Goal: Task Accomplishment & Management: Manage account settings

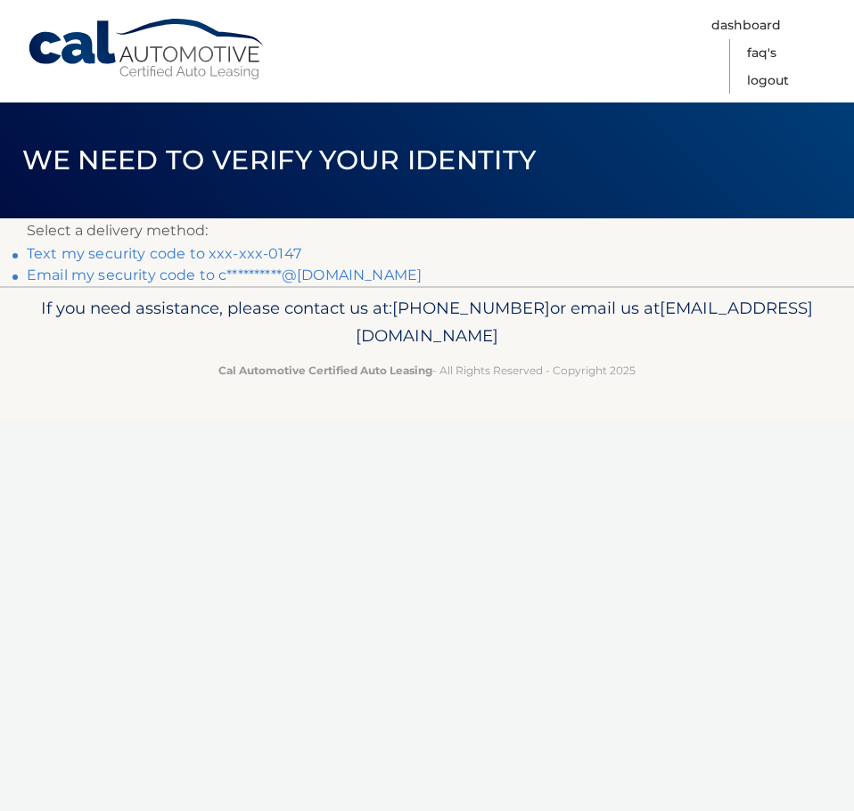
click at [243, 250] on link "Text my security code to xxx-xxx-0147" at bounding box center [164, 253] width 275 height 17
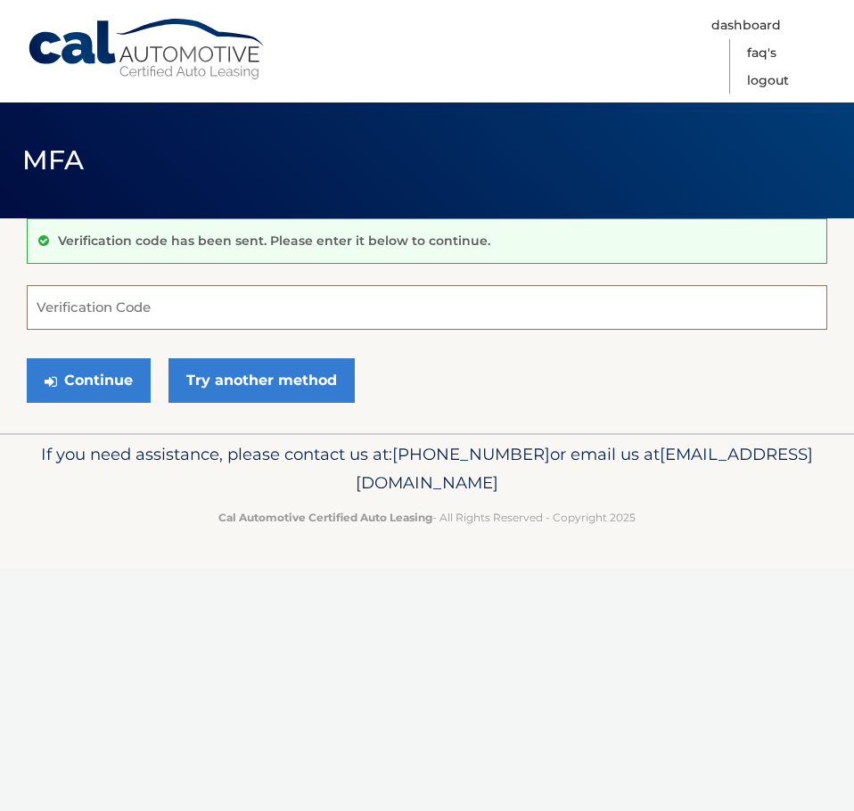
click at [281, 323] on input "Verification Code" at bounding box center [427, 307] width 800 height 45
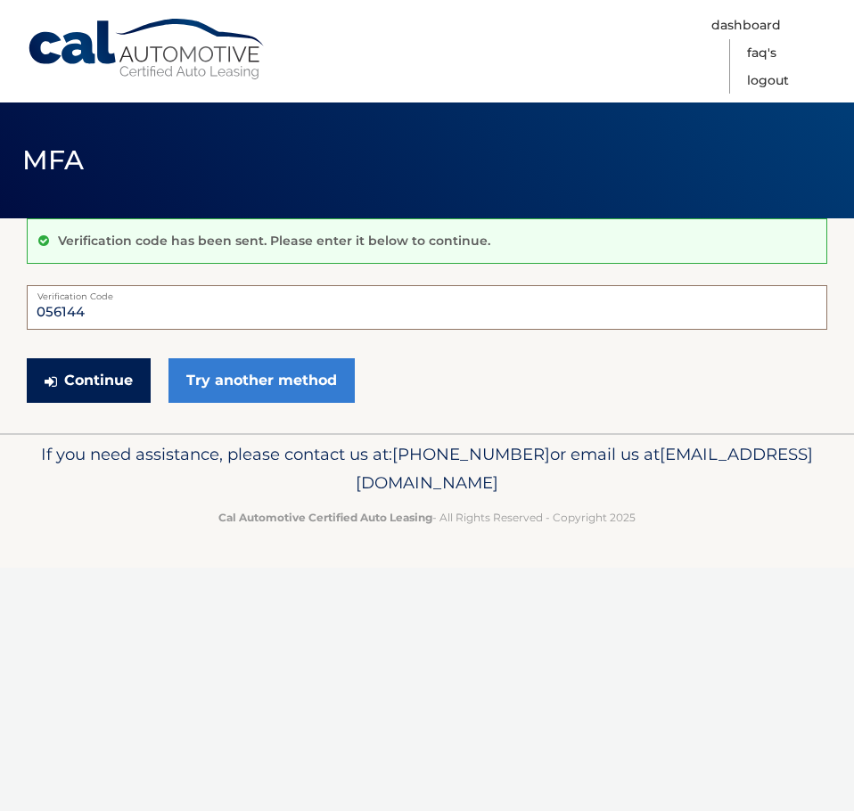
type input "056144"
click at [118, 385] on button "Continue" at bounding box center [89, 380] width 124 height 45
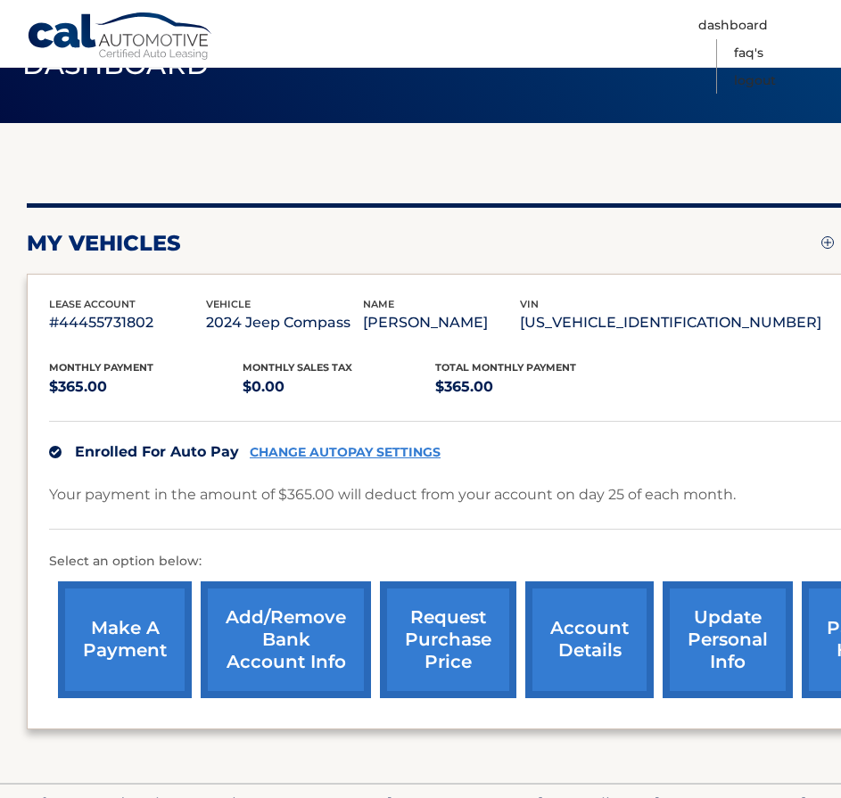
scroll to position [215, 0]
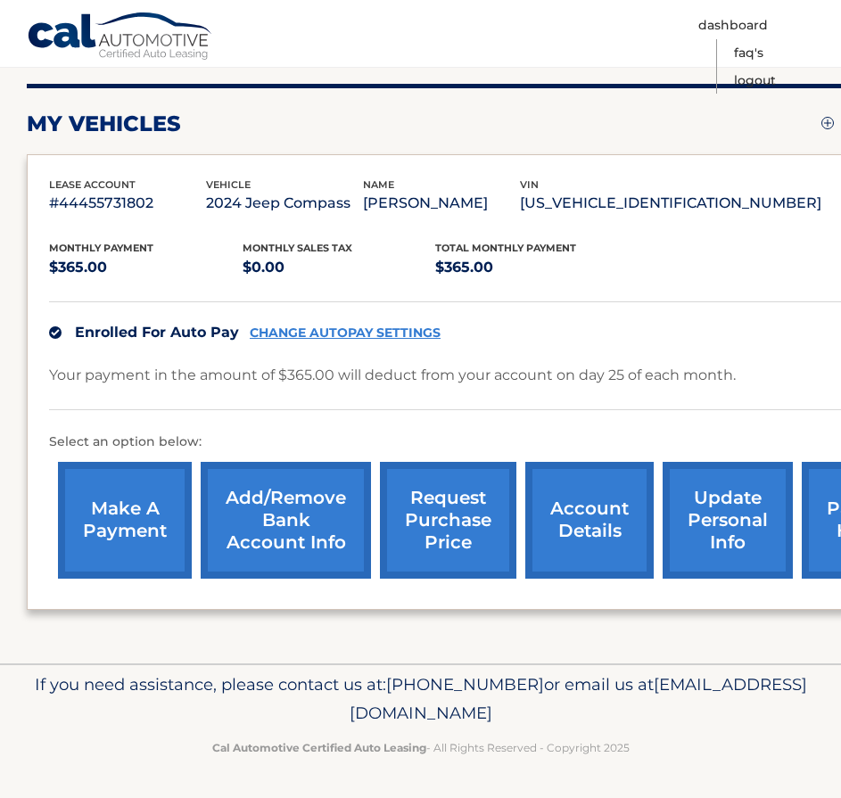
click at [411, 332] on link "CHANGE AUTOPAY SETTINGS" at bounding box center [345, 332] width 191 height 15
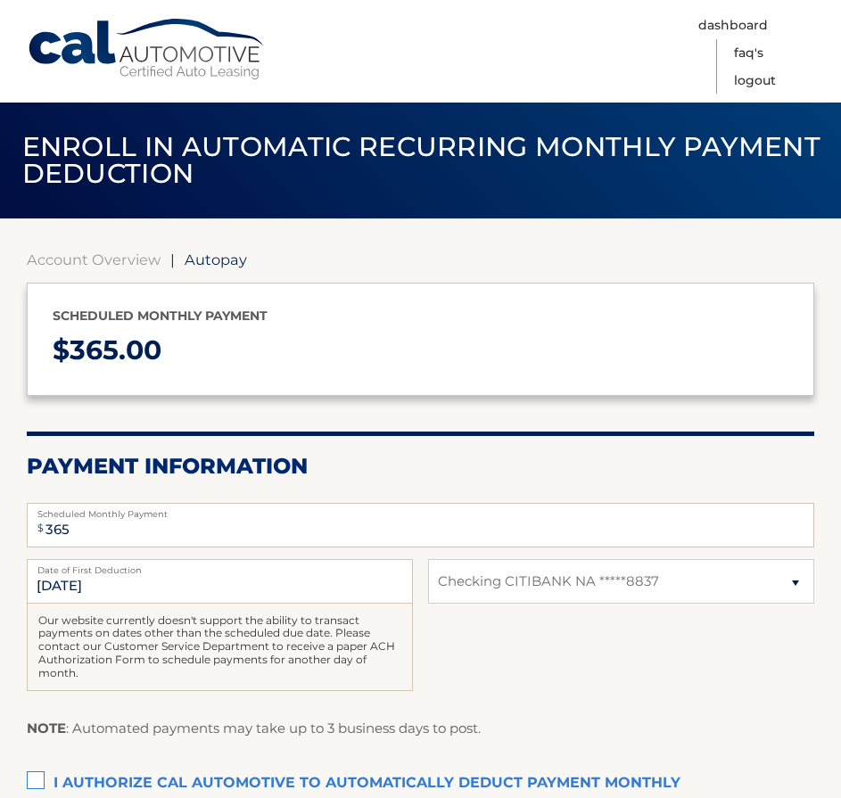
select select "Y2NiZGQ1MWItMGIxMS00OThmLWI3YzYtYmY0YmIzNThjYTU0"
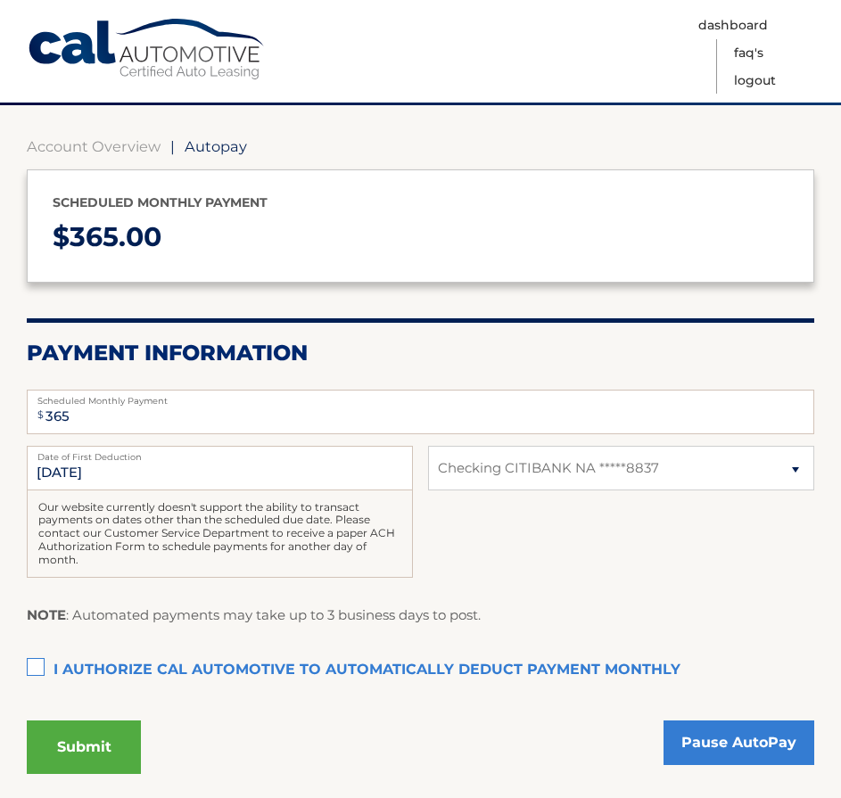
scroll to position [250, 0]
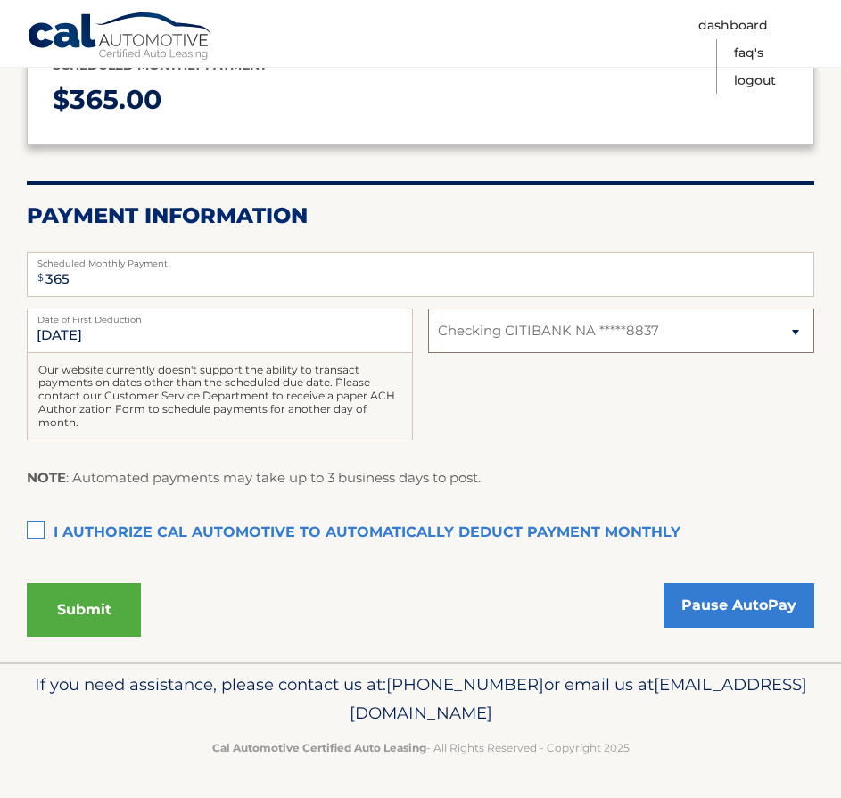
click at [722, 330] on select "Select Bank Account Checking CITIBANK NA *****8837" at bounding box center [621, 330] width 386 height 45
select select
click at [428, 308] on select "Select Bank Account Checking CITIBANK NA *****8837" at bounding box center [621, 330] width 386 height 45
click at [31, 537] on label "I authorize cal automotive to automatically deduct payment monthly This checkbo…" at bounding box center [420, 533] width 787 height 36
click at [0, 0] on input "I authorize cal automotive to automatically deduct payment monthly This checkbo…" at bounding box center [0, 0] width 0 height 0
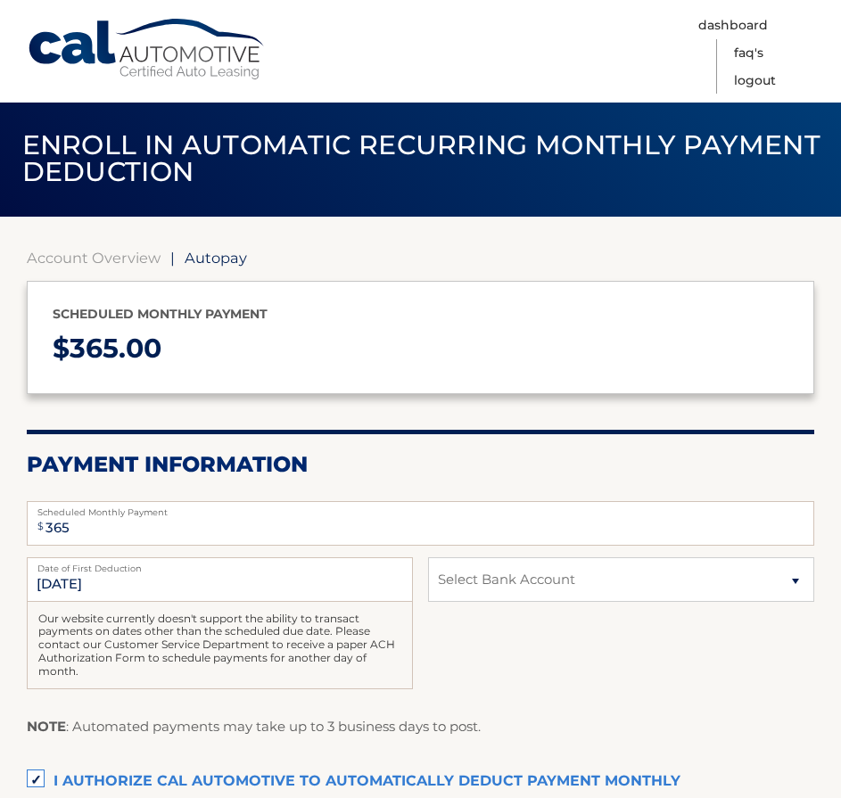
scroll to position [0, 0]
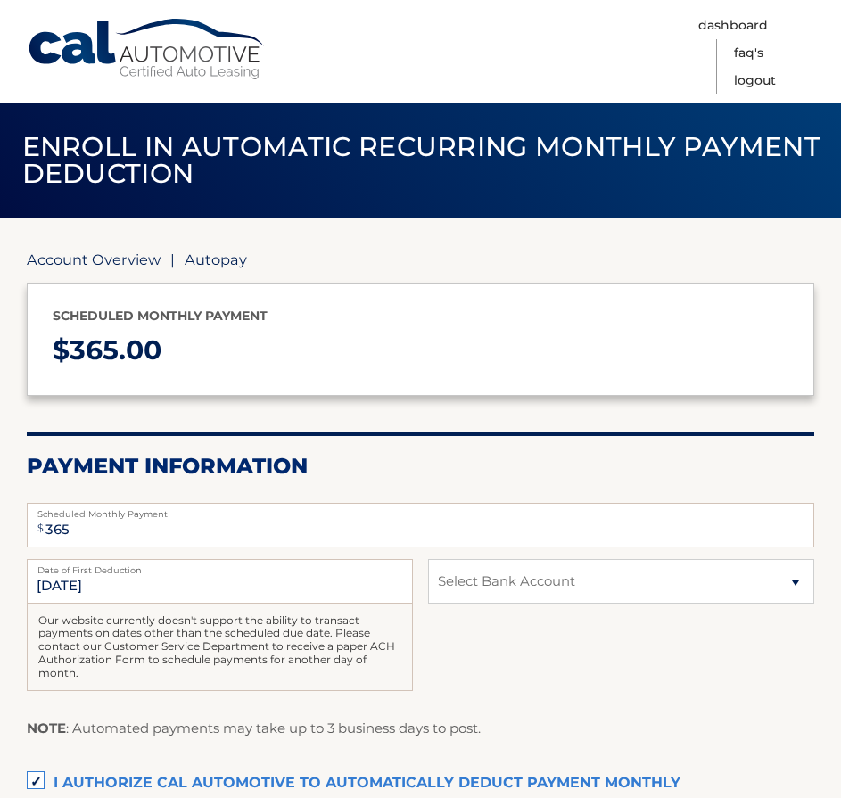
click at [124, 267] on link "Account Overview" at bounding box center [94, 259] width 134 height 18
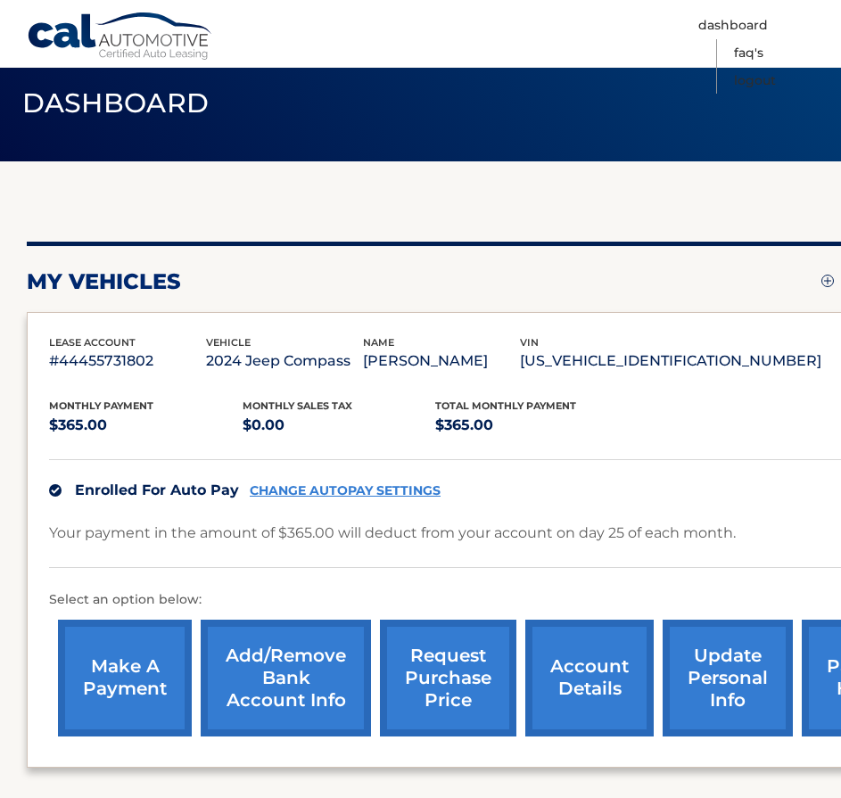
scroll to position [89, 0]
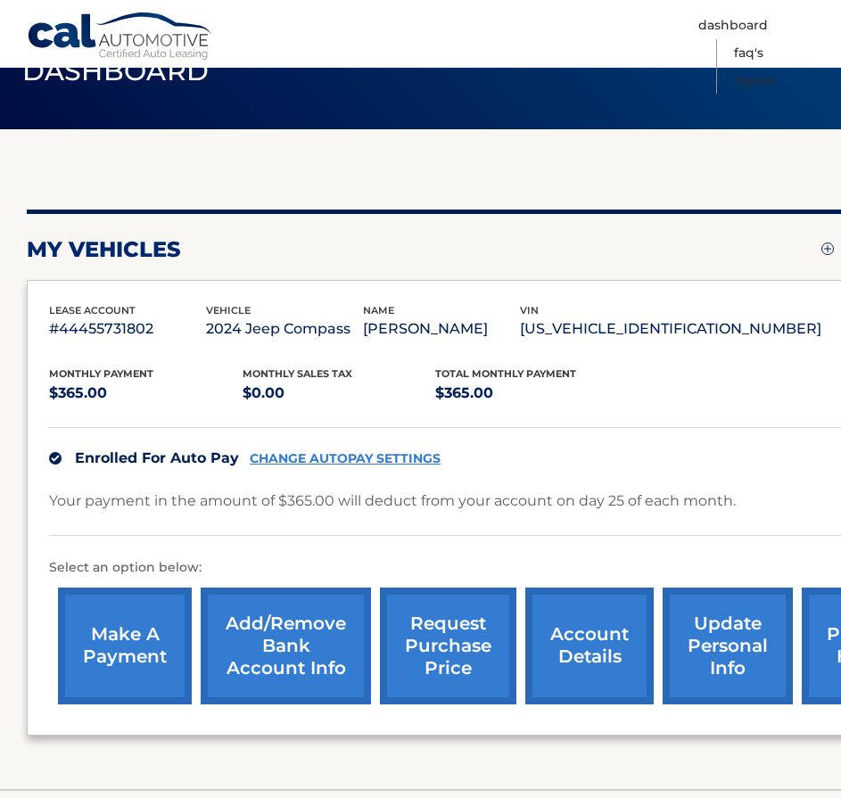
click at [321, 657] on link "Add/Remove bank account info" at bounding box center [286, 645] width 170 height 117
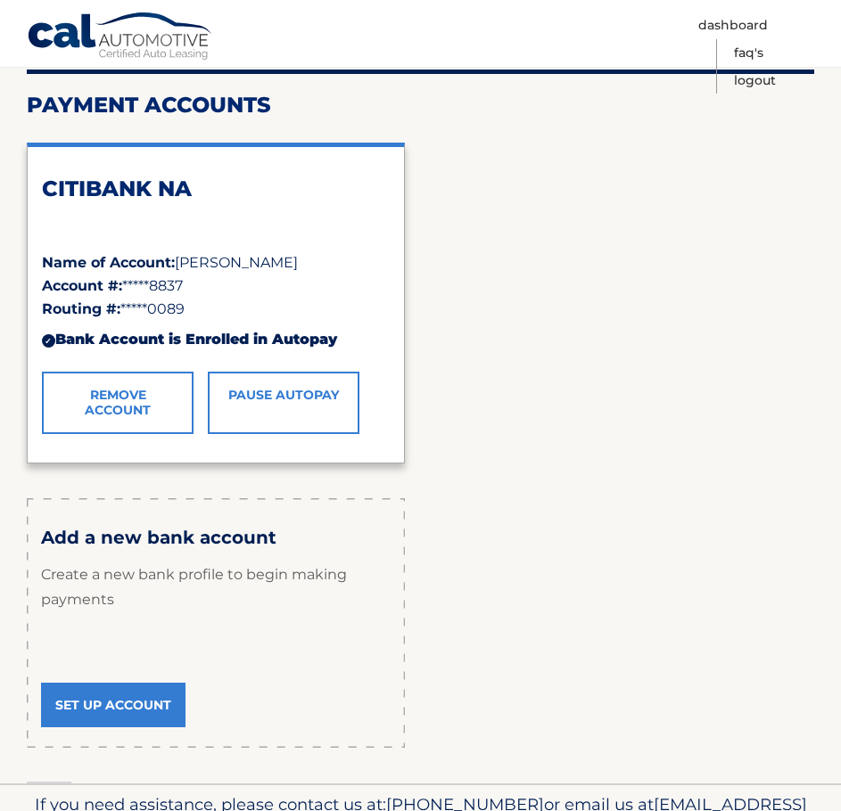
scroll to position [267, 0]
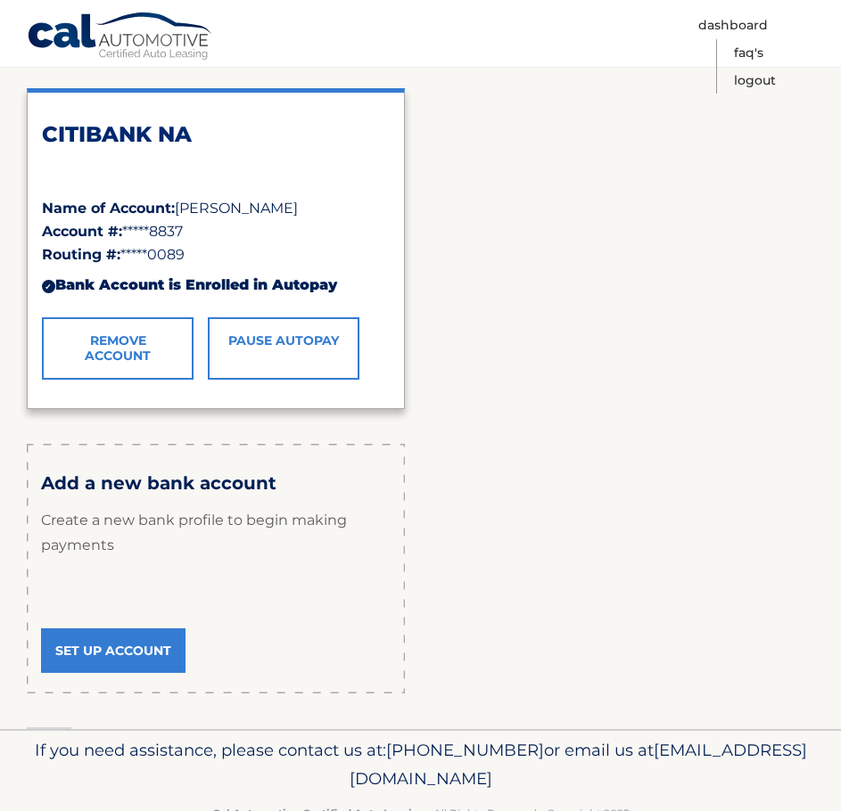
click at [130, 653] on link "Set Up Account" at bounding box center [113, 650] width 144 height 45
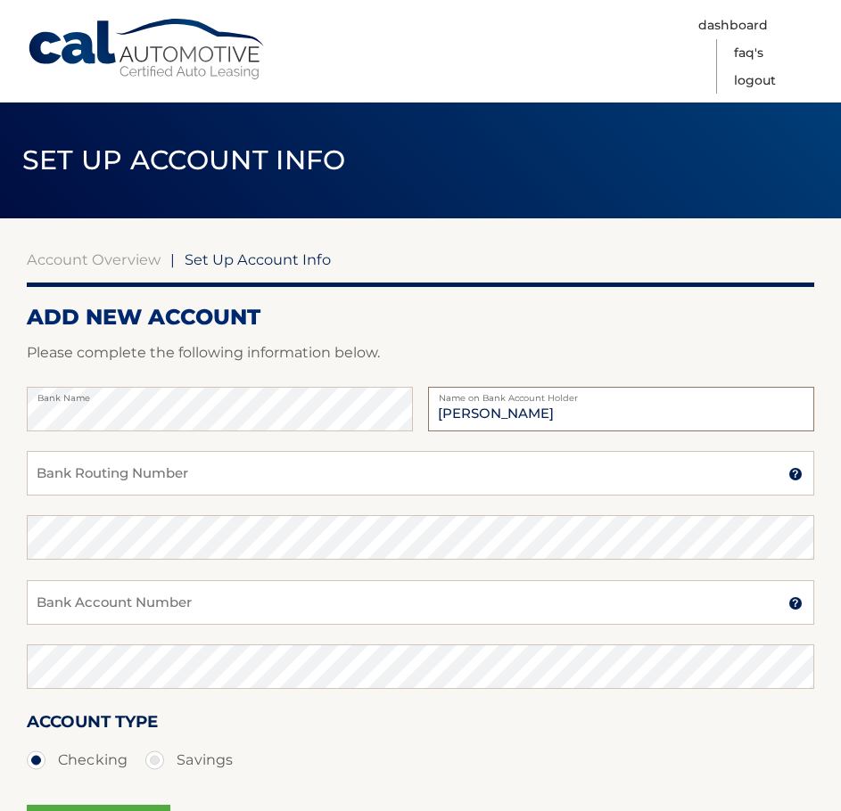
type input "[PERSON_NAME]"
click at [307, 490] on input "Bank Routing Number" at bounding box center [420, 473] width 787 height 45
type input "031301422"
click at [303, 599] on input "Bank Account Number" at bounding box center [420, 602] width 787 height 45
type input "0006836254"
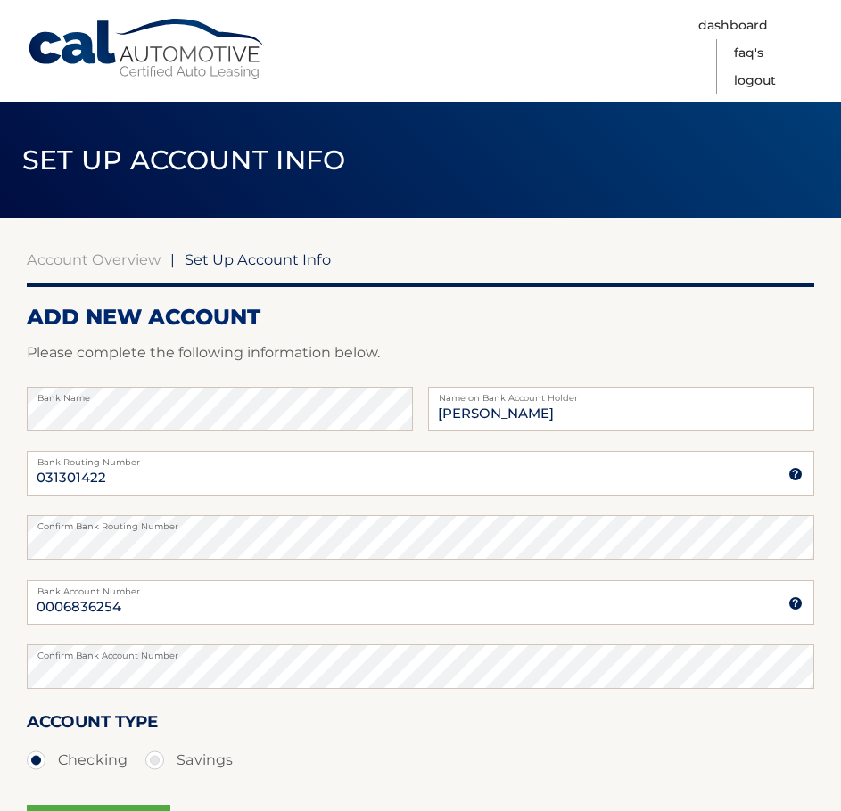
click at [15, 675] on section "Account Overview | Set Up Account Info ADD NEW ACCOUNT Please complete the foll…" at bounding box center [420, 558] width 841 height 680
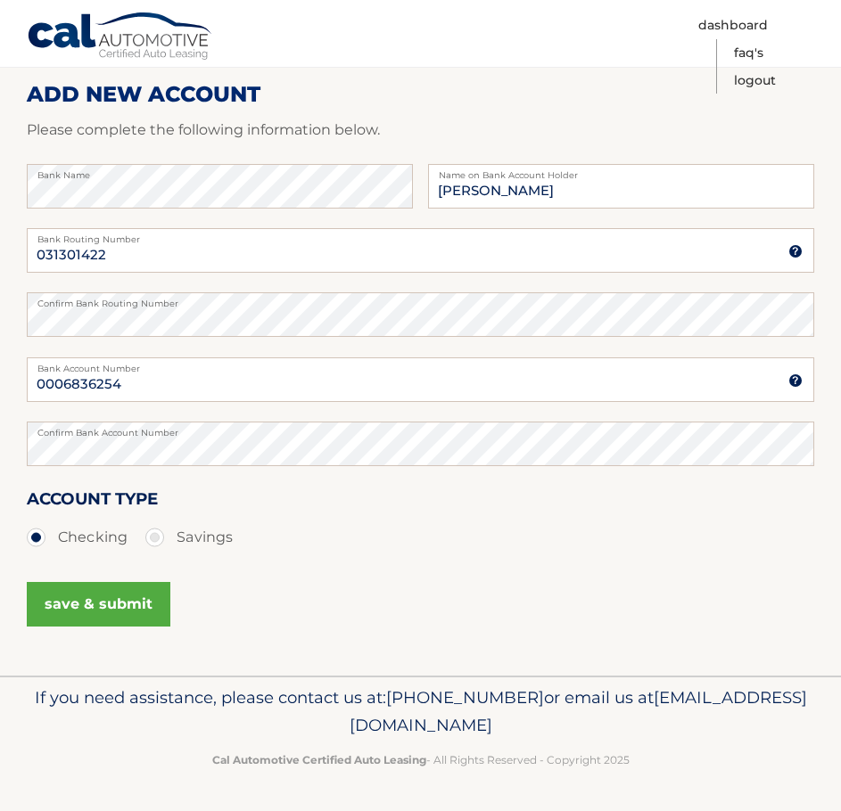
click at [104, 586] on button "save & submit" at bounding box center [99, 604] width 144 height 45
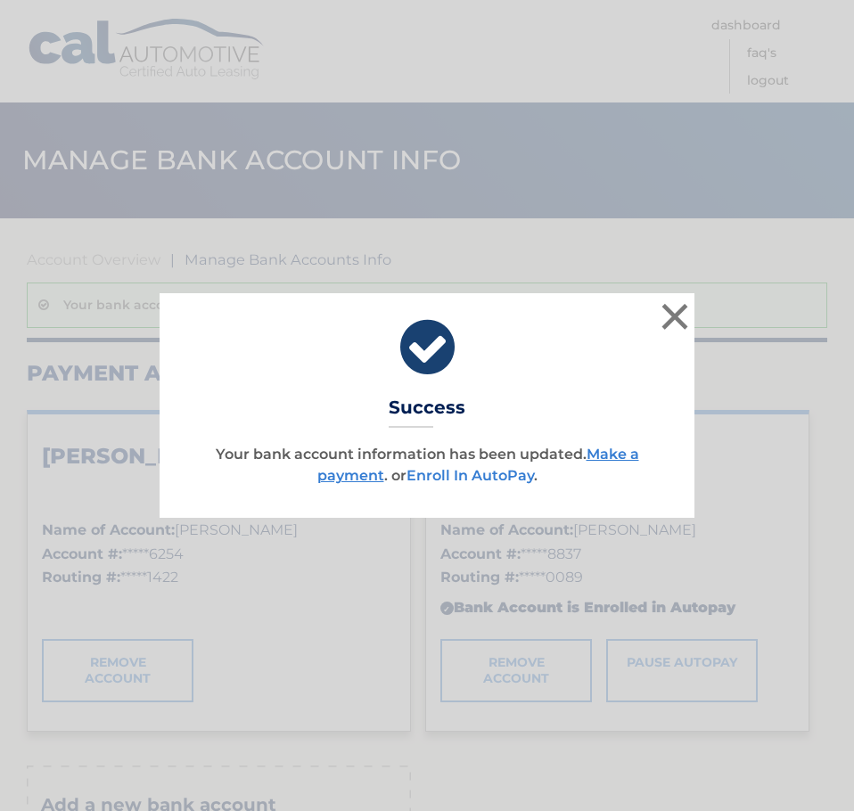
click at [526, 481] on link "Enroll In AutoPay" at bounding box center [469, 475] width 127 height 17
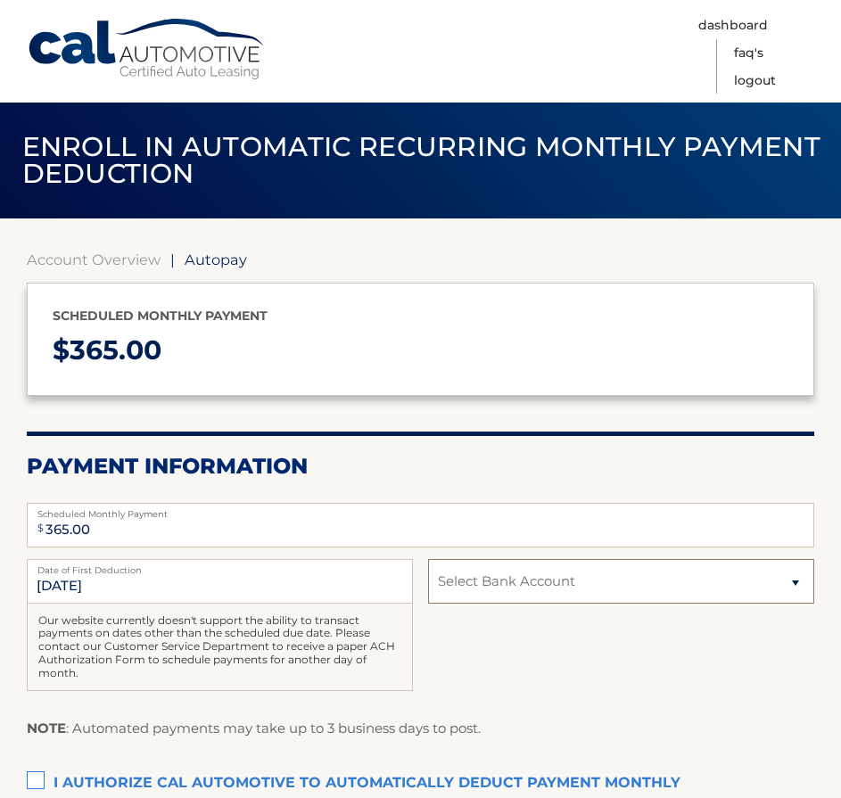
click at [548, 588] on select "Select Bank Account Checking [PERSON_NAME] BANK, NA *****6254 Checking CITIBANK…" at bounding box center [621, 581] width 386 height 45
select select "NWU1MmMzNGYtZGM3MC00NTA2LTk1YmEtMWViNmM4NjJhMTRm"
click at [428, 559] on select "Select Bank Account Checking [PERSON_NAME] BANK, NA *****6254 Checking CITIBANK…" at bounding box center [621, 581] width 386 height 45
click at [557, 639] on div "[DATE] Date of First Deduction Our website currently doesn't support the abilit…" at bounding box center [420, 635] width 787 height 152
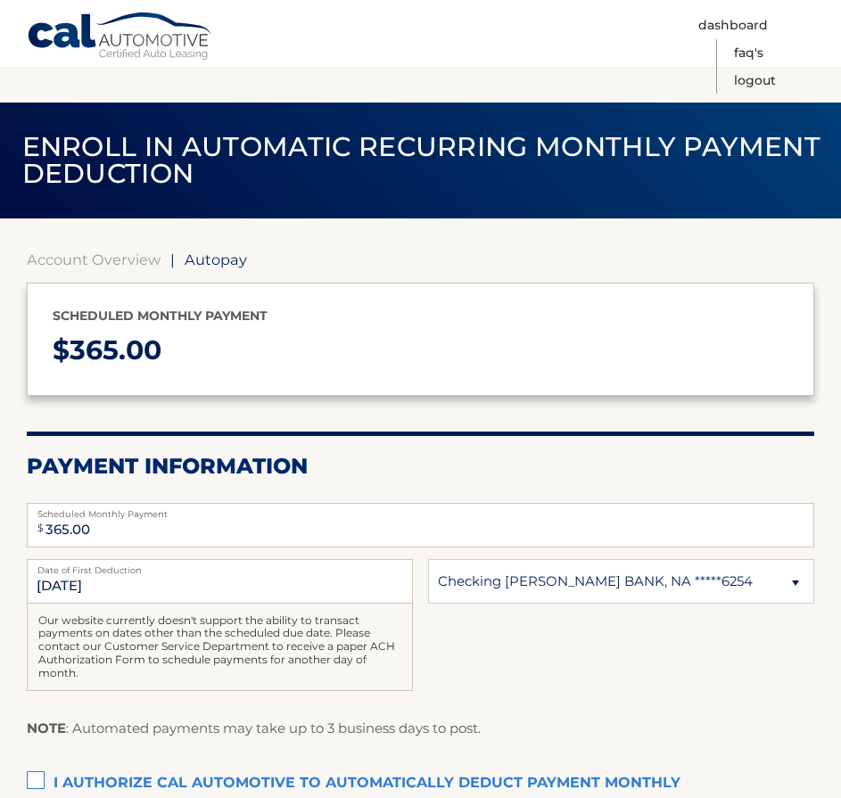
scroll to position [250, 0]
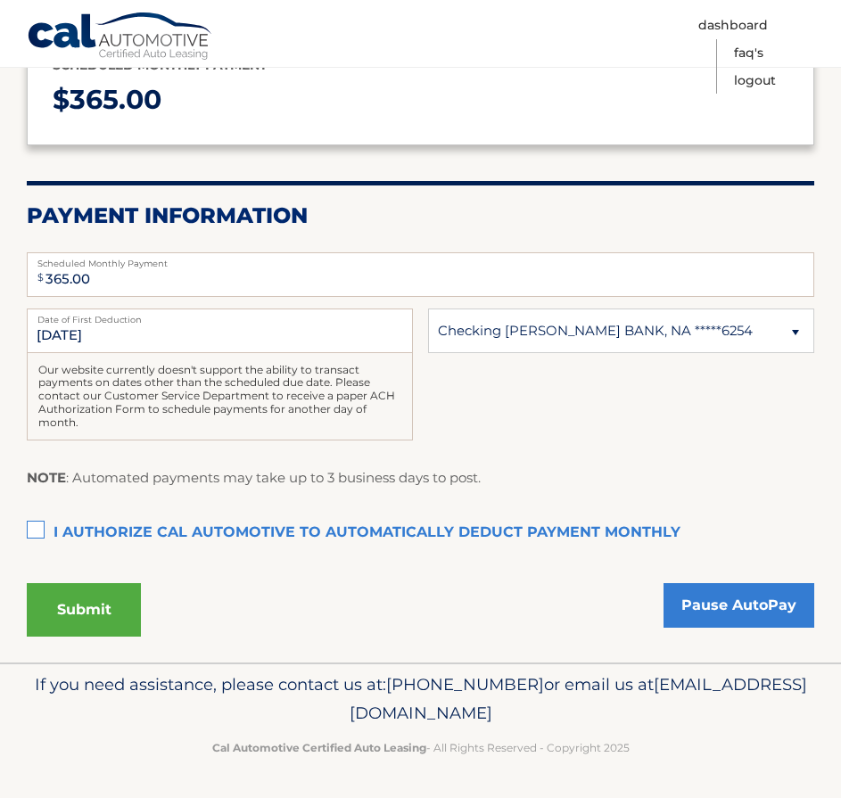
click at [34, 526] on label "I authorize cal automotive to automatically deduct payment monthly This checkbo…" at bounding box center [420, 533] width 787 height 36
click at [0, 0] on input "I authorize cal automotive to automatically deduct payment monthly This checkbo…" at bounding box center [0, 0] width 0 height 0
click at [125, 627] on button "Submit" at bounding box center [84, 609] width 114 height 53
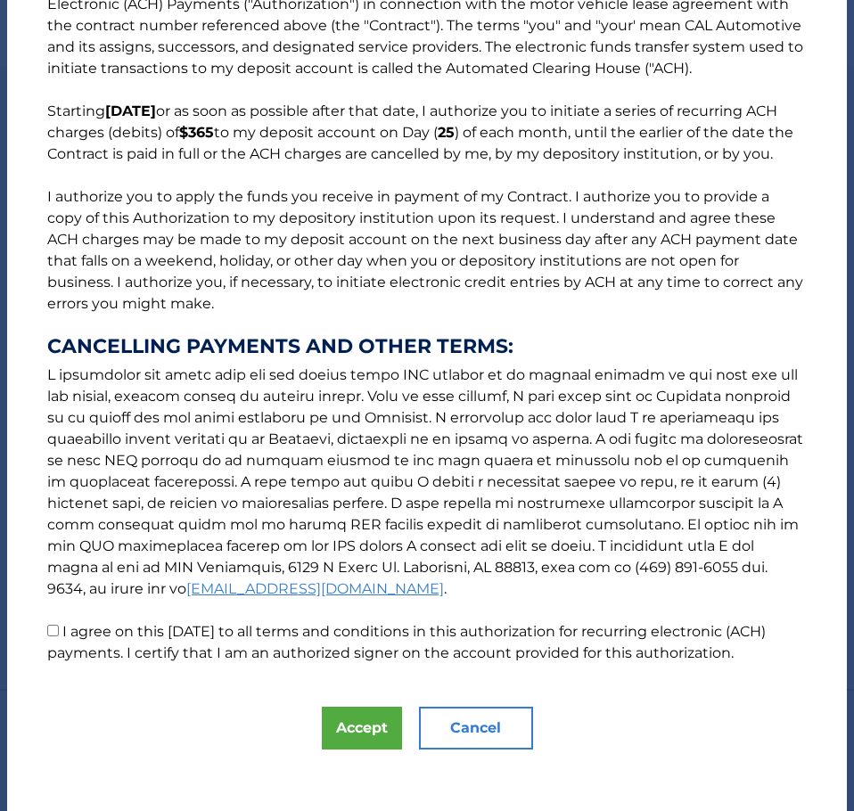
scroll to position [117, 0]
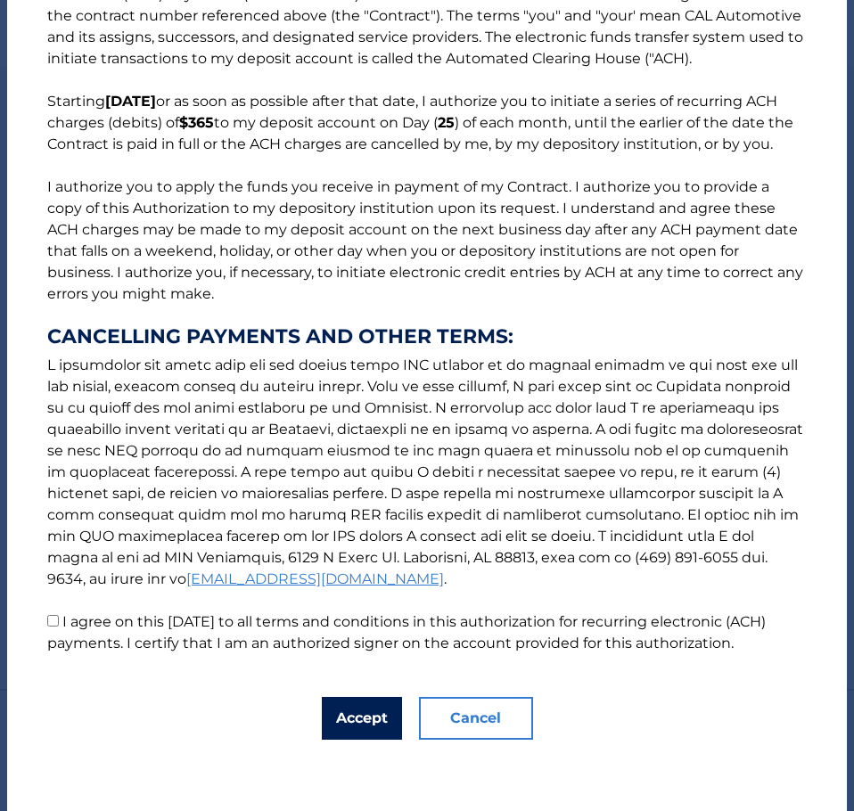
click at [350, 708] on button "Accept" at bounding box center [362, 718] width 80 height 43
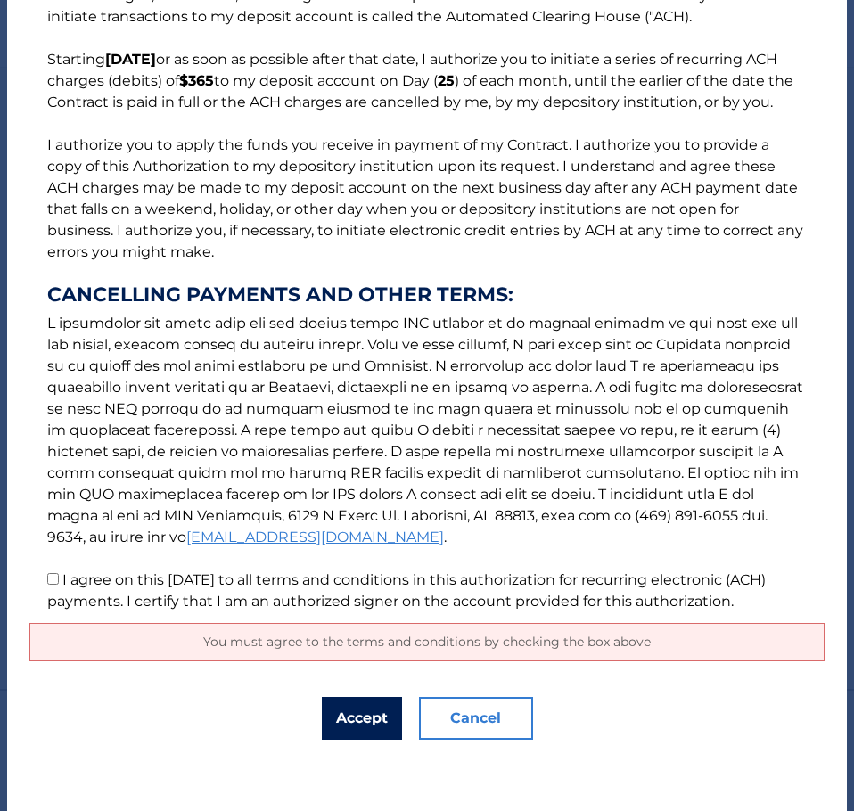
scroll to position [159, 0]
click at [51, 577] on input "I agree on this [DATE] to all terms and conditions in this authorization for re…" at bounding box center [53, 579] width 12 height 12
checkbox input "true"
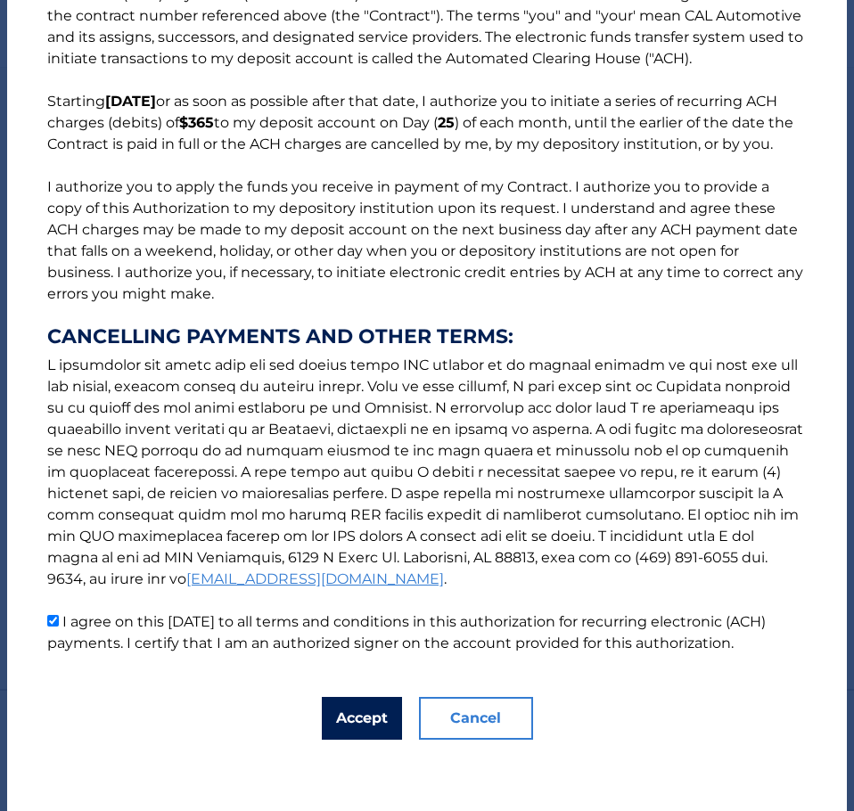
click at [346, 719] on button "Accept" at bounding box center [362, 718] width 80 height 43
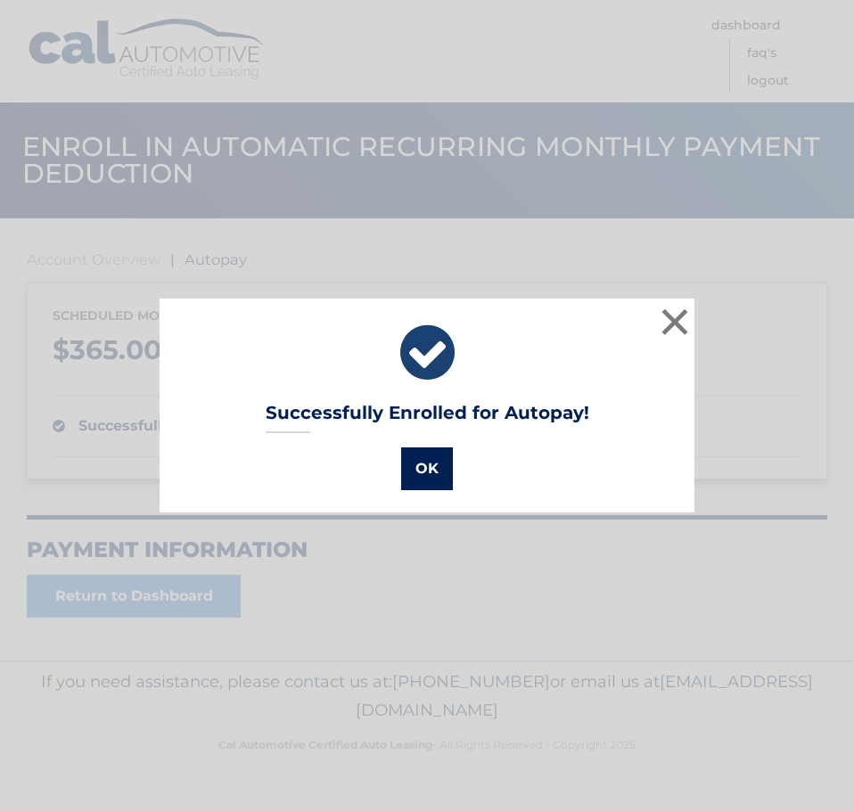
click at [415, 466] on button "OK" at bounding box center [427, 468] width 52 height 43
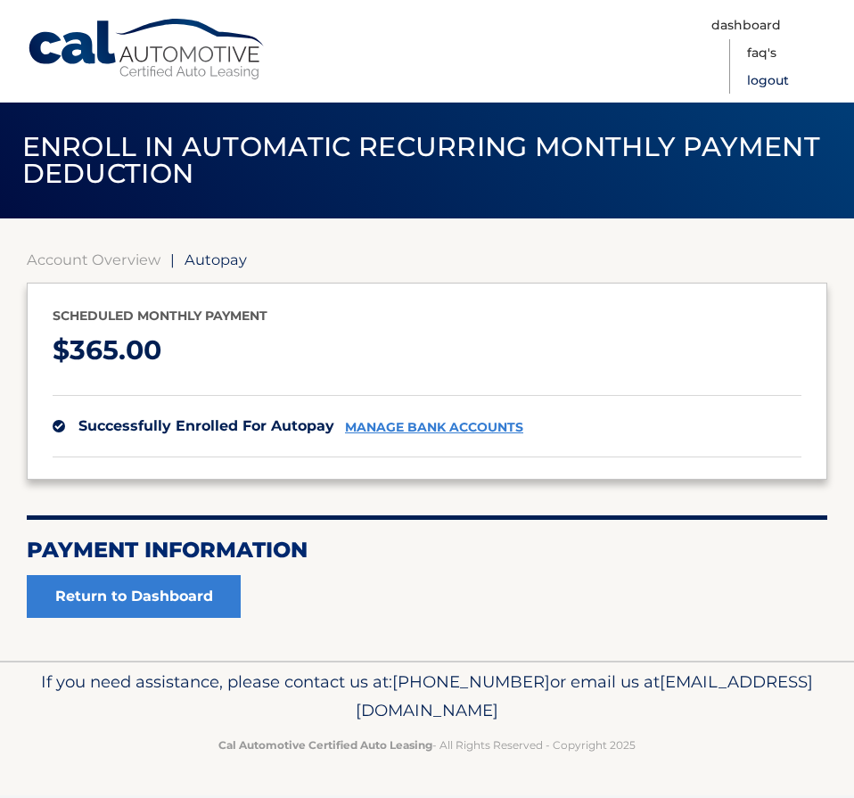
click at [759, 79] on link "Logout" at bounding box center [768, 81] width 42 height 28
